Goal: Check status: Check status

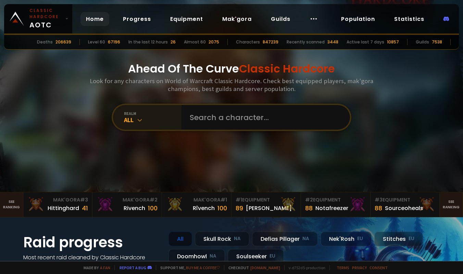
click at [136, 123] on icon at bounding box center [139, 120] width 7 height 7
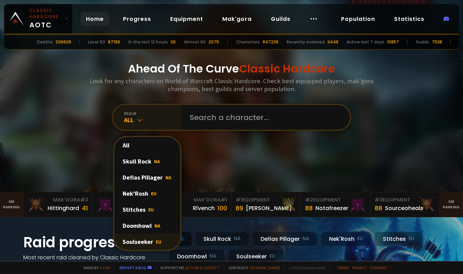
click at [135, 241] on div "Soulseeker EU" at bounding box center [147, 242] width 66 height 16
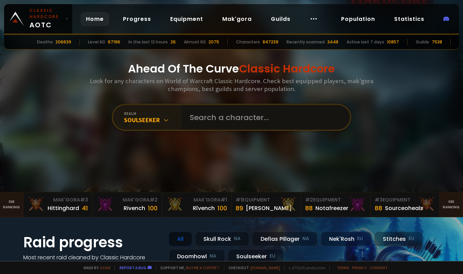
click at [228, 119] on input "text" at bounding box center [264, 117] width 156 height 25
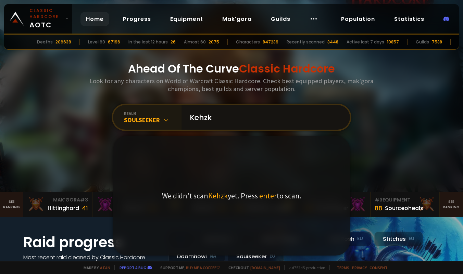
type input "Kehzka"
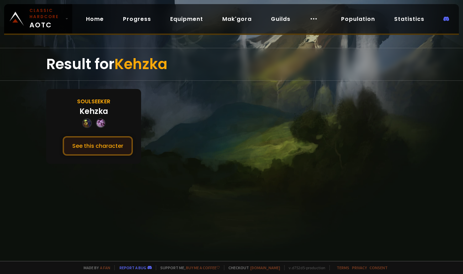
click at [88, 141] on button "See this character" at bounding box center [98, 146] width 70 height 20
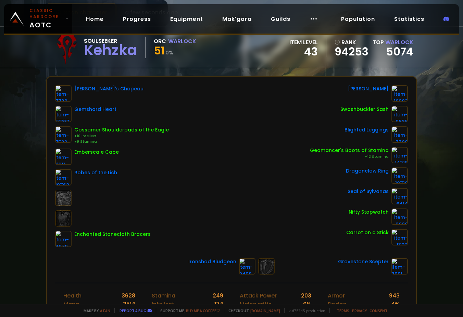
scroll to position [44, 0]
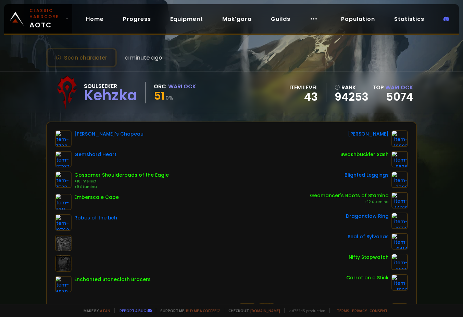
scroll to position [44, 0]
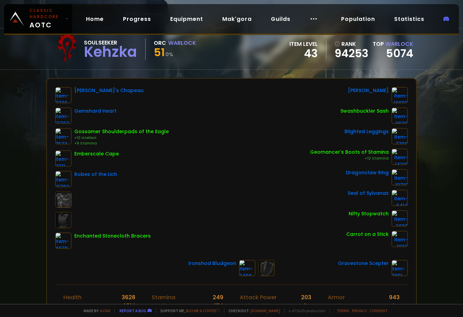
click at [223, 143] on div "[PERSON_NAME]'s Chapeau Gemshard Heart Gossamer Shoulderpads of the Eagle +10 I…" at bounding box center [231, 168] width 353 height 162
click at [392, 53] on link "5074" at bounding box center [399, 53] width 27 height 15
